Goal: Task Accomplishment & Management: Manage account settings

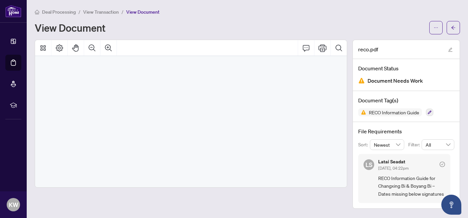
scroll to position [4574, 0]
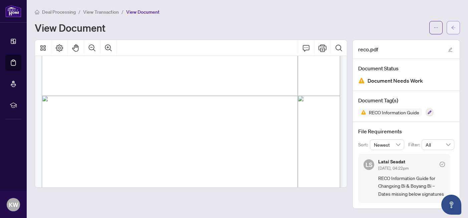
click at [453, 29] on icon "arrow-left" at bounding box center [453, 28] width 4 height 4
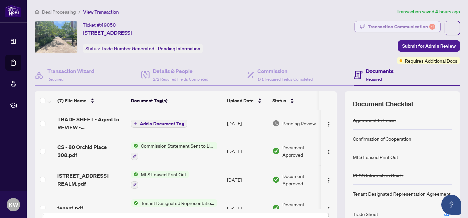
click at [412, 26] on div "Transaction Communication 6" at bounding box center [401, 26] width 67 height 11
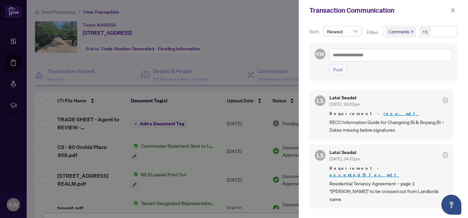
scroll to position [107, 0]
click at [381, 173] on link "acceptedOffer.pdf" at bounding box center [364, 176] width 70 height 6
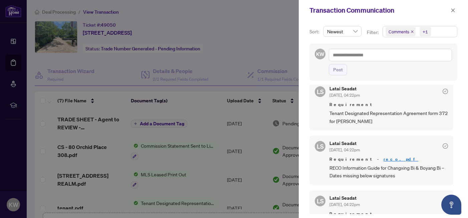
scroll to position [62, 0]
click at [383, 157] on link "reco.pdf" at bounding box center [400, 160] width 35 height 6
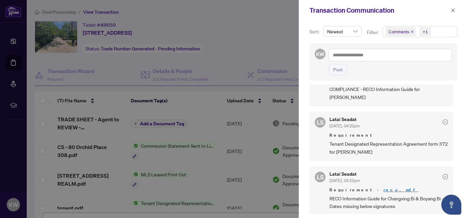
scroll to position [30, 0]
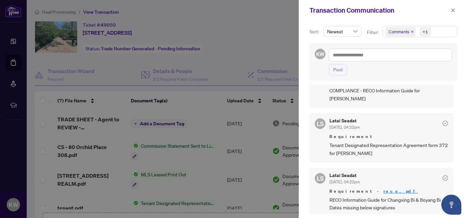
click at [371, 141] on span "Tenant Designated Representation Agreement form 372 for [PERSON_NAME]" at bounding box center [388, 149] width 118 height 16
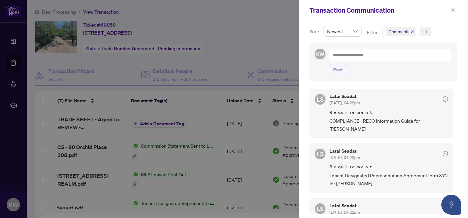
scroll to position [0, 0]
click at [454, 11] on icon "close" at bounding box center [452, 10] width 5 height 5
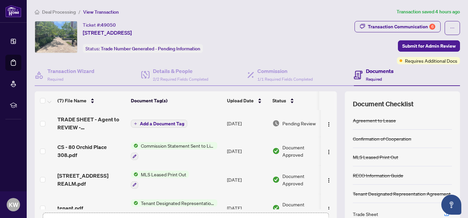
click at [302, 45] on div "Ticket #: 49050 [STREET_ADDRESS] Status: Trade Number Generated - Pending Infor…" at bounding box center [193, 37] width 317 height 32
click at [61, 12] on span "Deal Processing" at bounding box center [59, 12] width 34 height 6
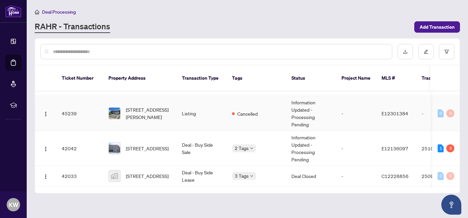
scroll to position [40, 0]
